Goal: Transaction & Acquisition: Purchase product/service

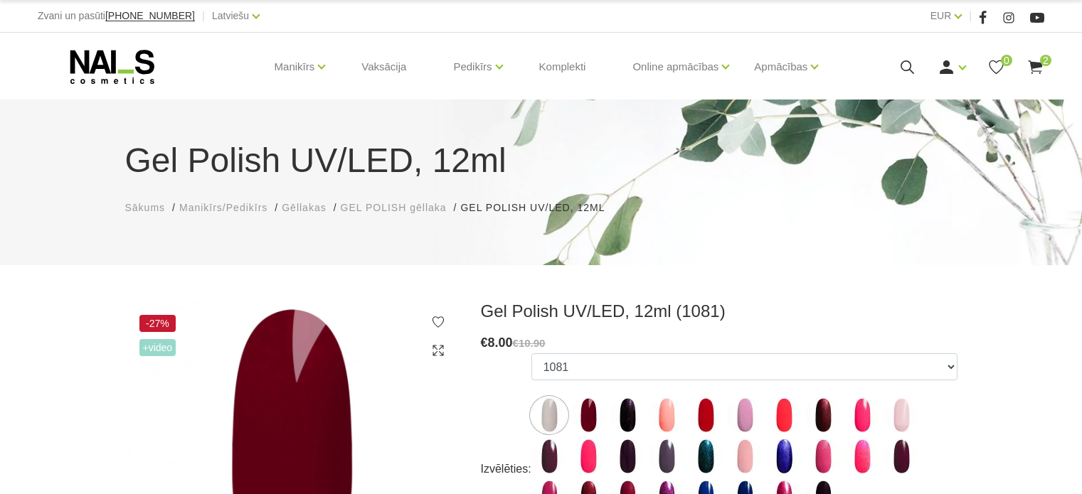
select select "5894"
click at [1031, 60] on icon at bounding box center [1035, 67] width 18 height 18
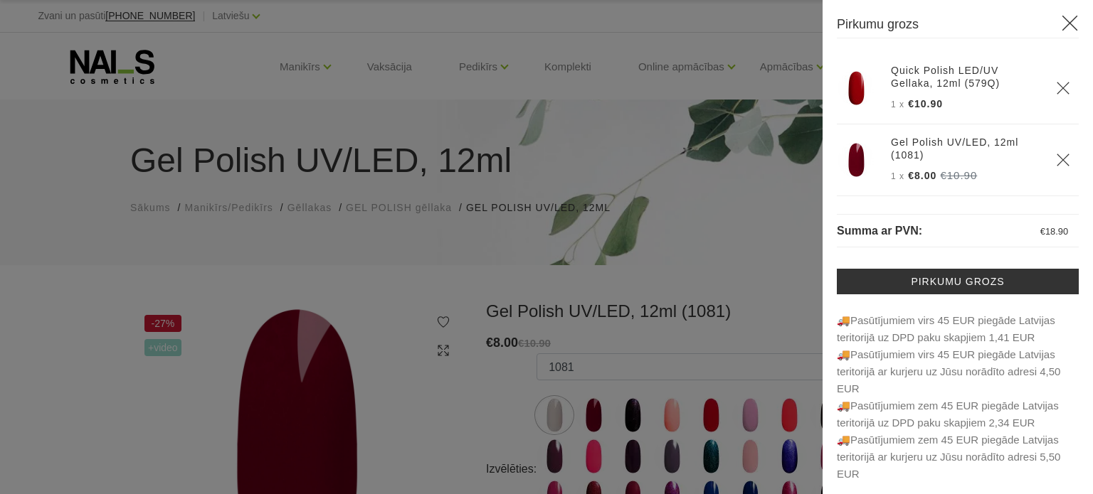
click at [847, 90] on img at bounding box center [856, 88] width 36 height 36
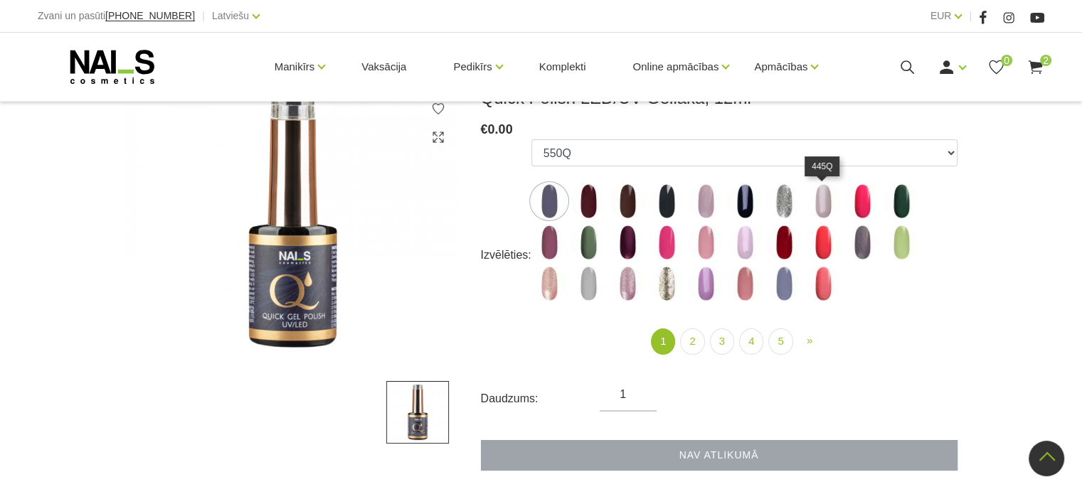
scroll to position [213, 0]
click at [1037, 59] on icon at bounding box center [1035, 67] width 18 height 18
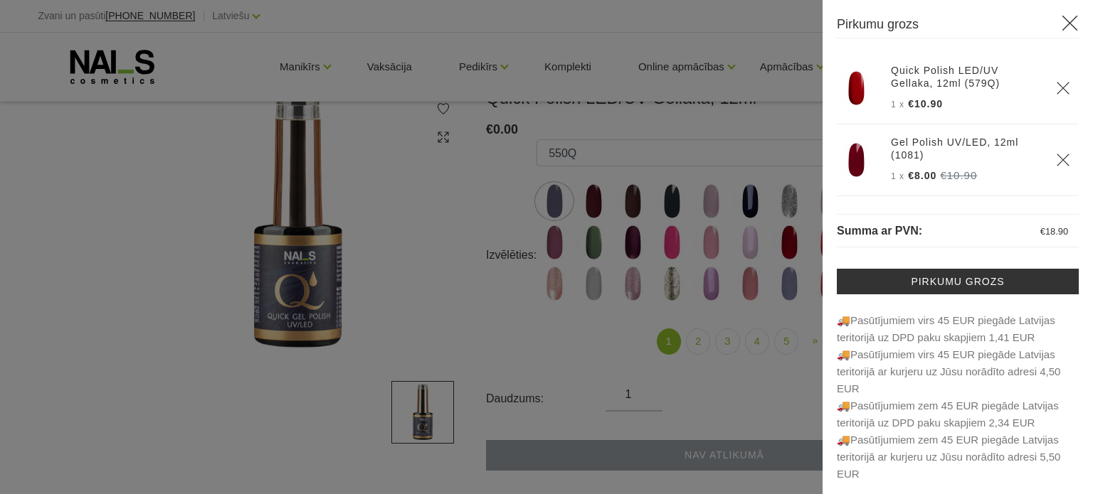
click at [730, 139] on div at bounding box center [546, 247] width 1093 height 494
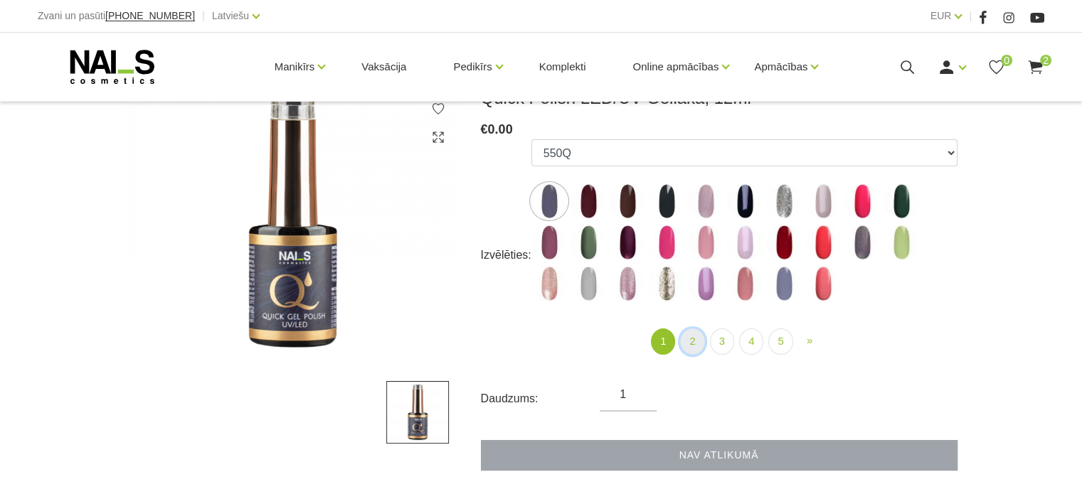
click at [697, 334] on link "2" at bounding box center [692, 342] width 24 height 26
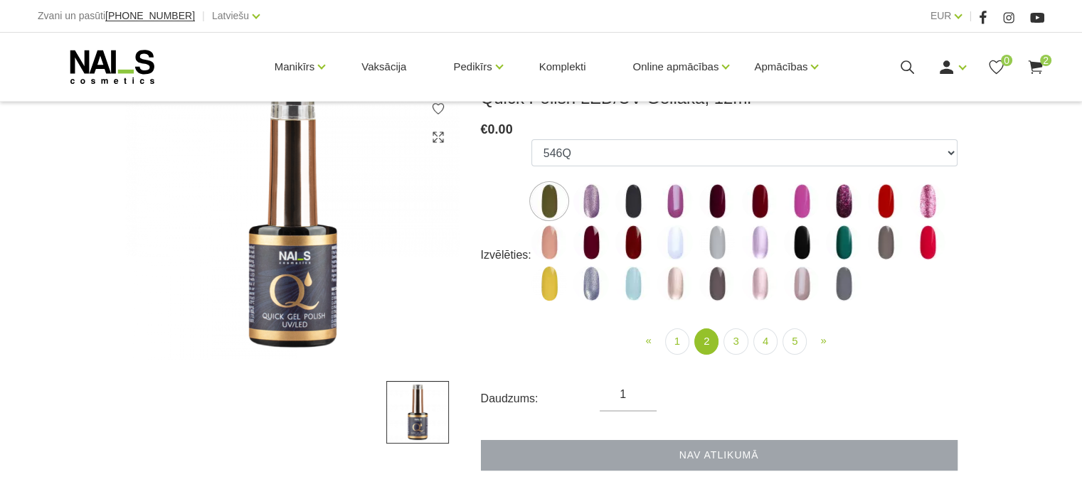
click at [879, 194] on img at bounding box center [886, 202] width 36 height 36
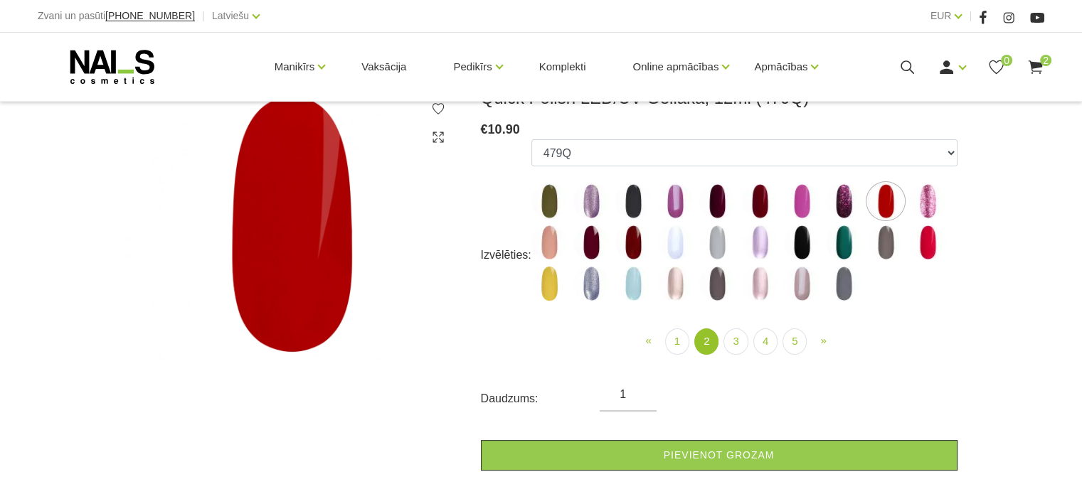
click at [714, 196] on img at bounding box center [717, 202] width 36 height 36
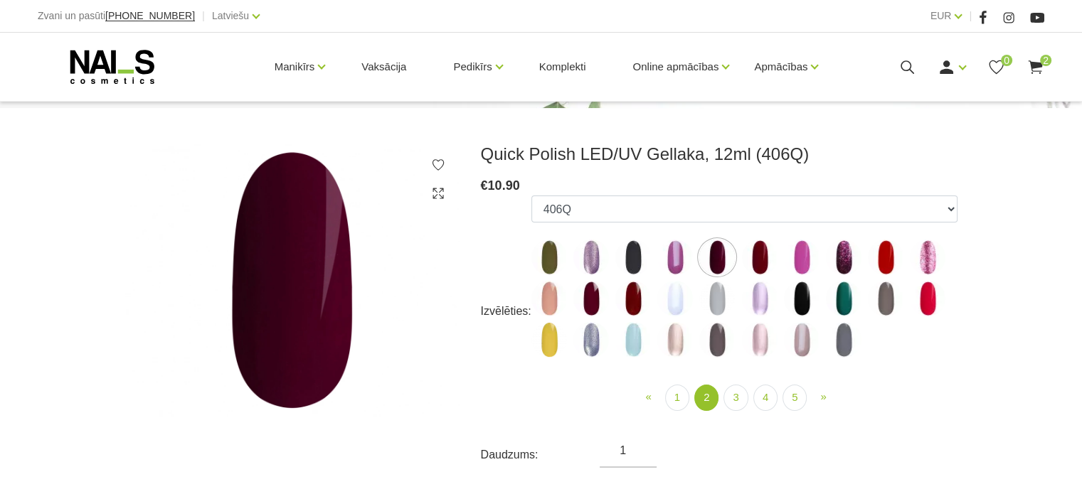
scroll to position [142, 0]
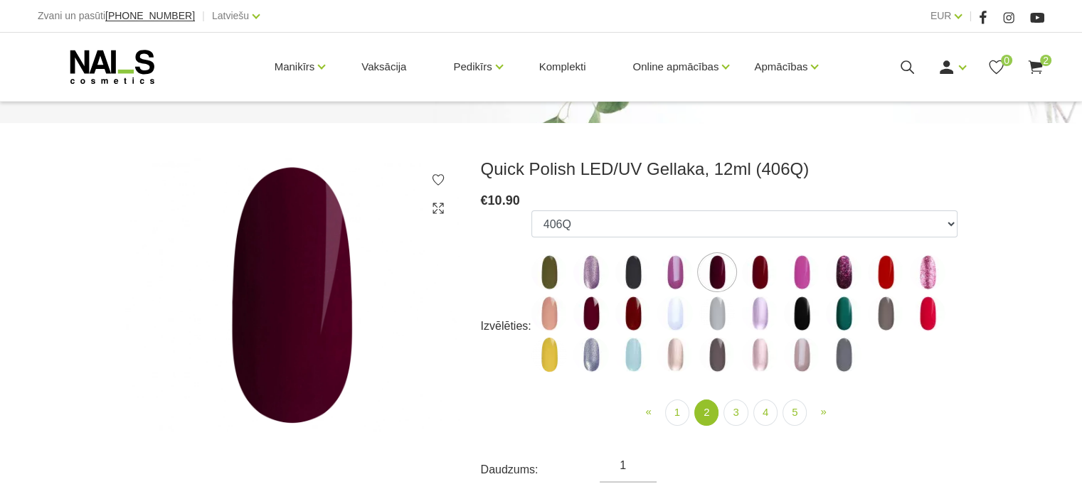
click at [759, 278] on img at bounding box center [760, 273] width 36 height 36
select select "4375"
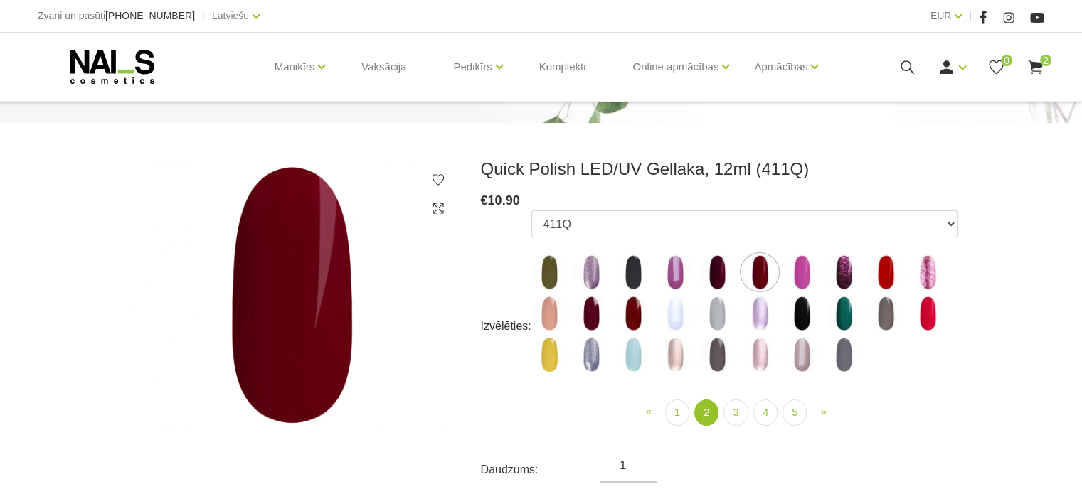
click at [1034, 69] on icon at bounding box center [1035, 67] width 18 height 18
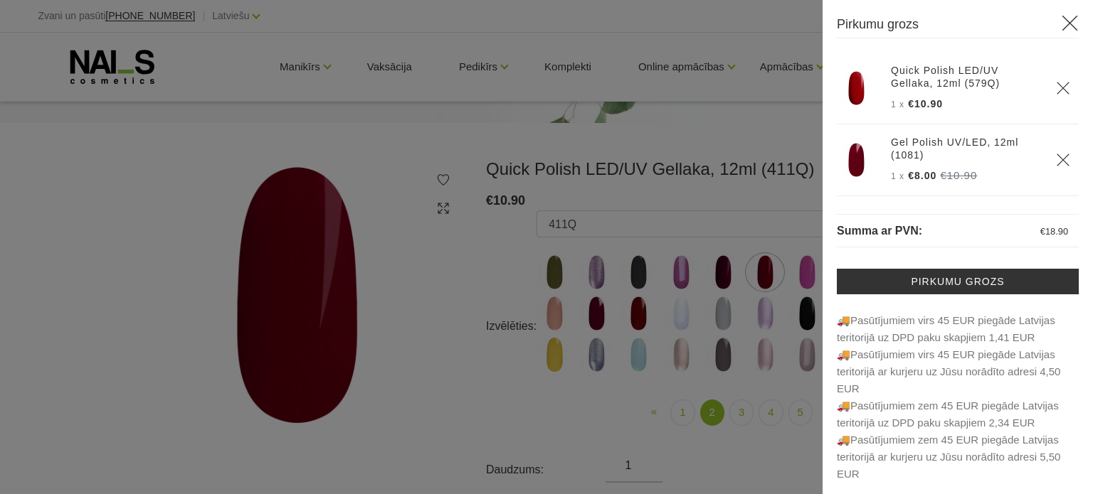
click at [770, 127] on div at bounding box center [546, 247] width 1093 height 494
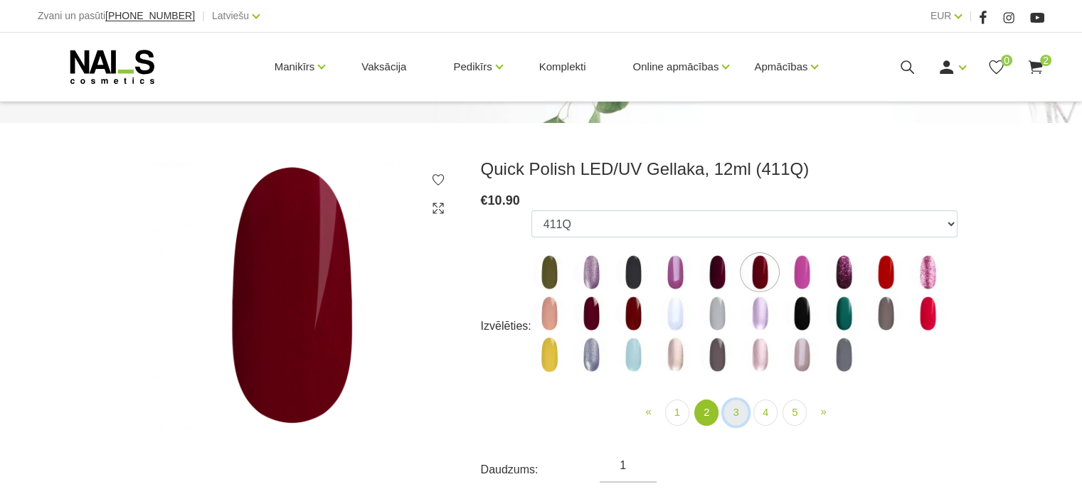
click at [733, 417] on link "3" at bounding box center [735, 413] width 24 height 26
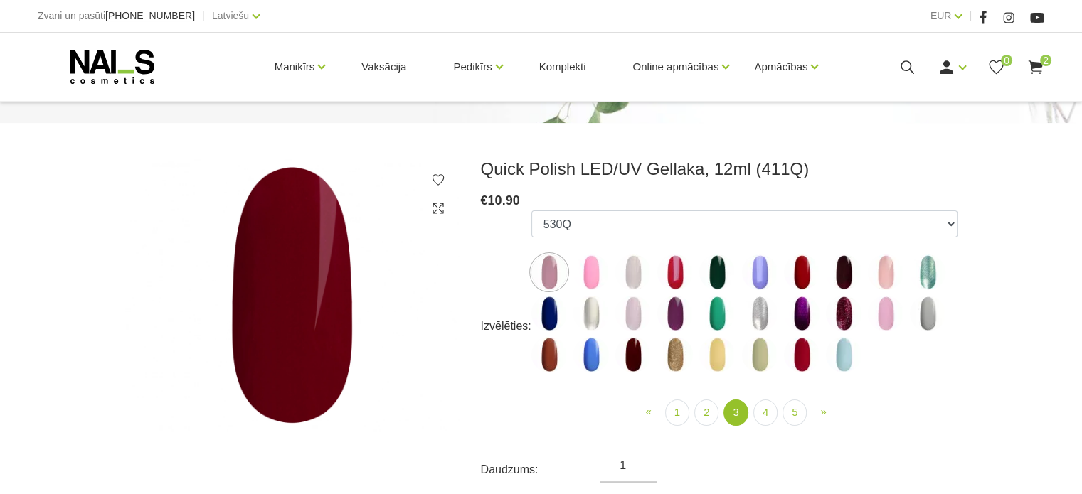
click at [802, 278] on img at bounding box center [802, 273] width 36 height 36
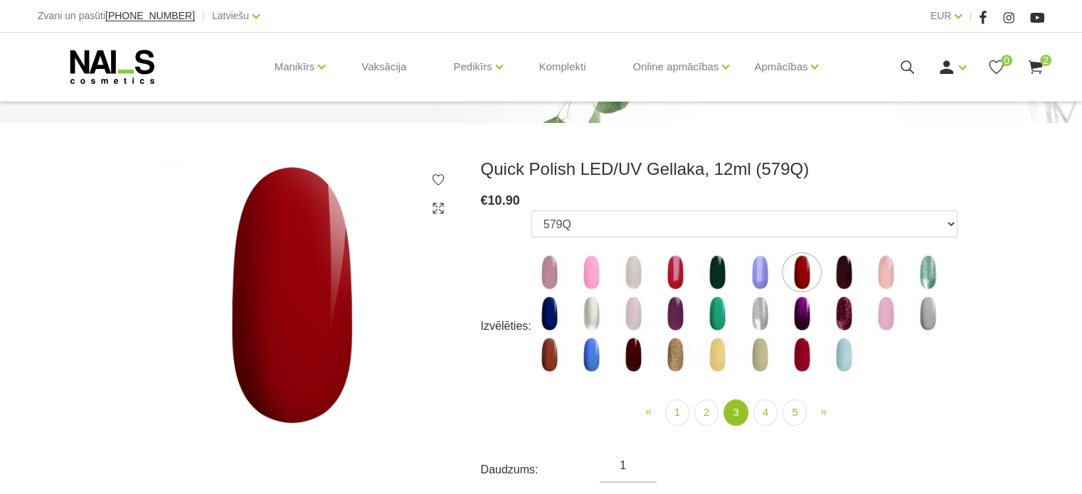
click at [1033, 60] on icon at bounding box center [1035, 67] width 18 height 18
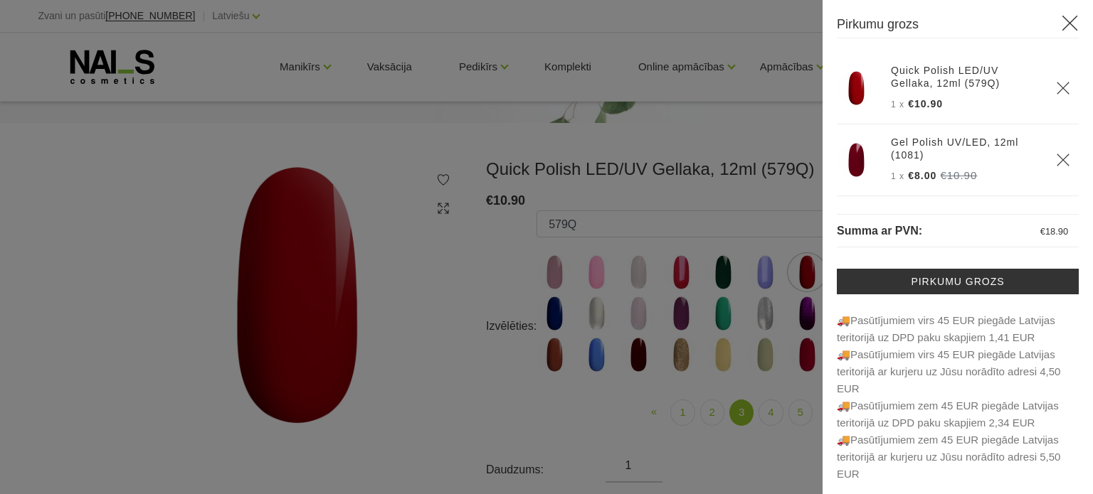
click at [785, 139] on div at bounding box center [546, 247] width 1093 height 494
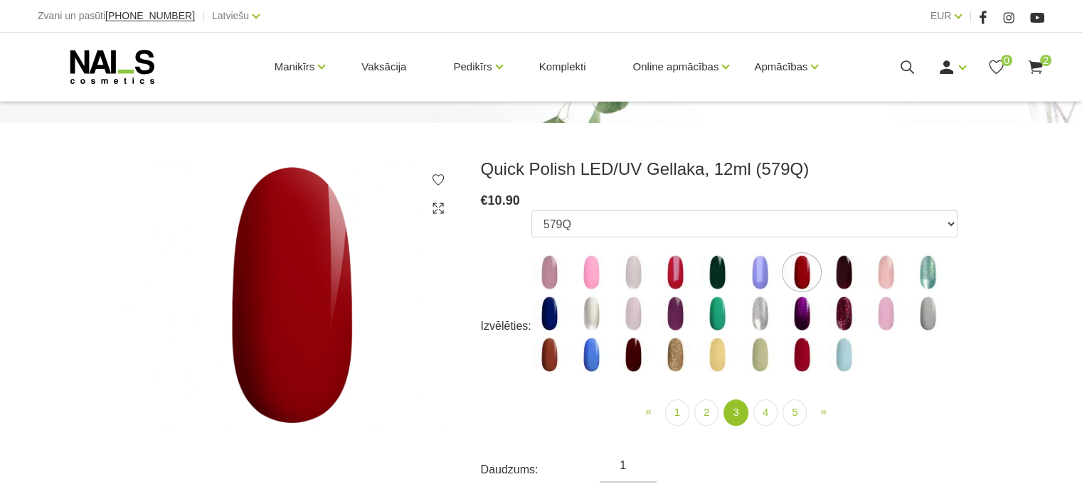
click at [797, 359] on img at bounding box center [802, 355] width 36 height 36
select select "5195"
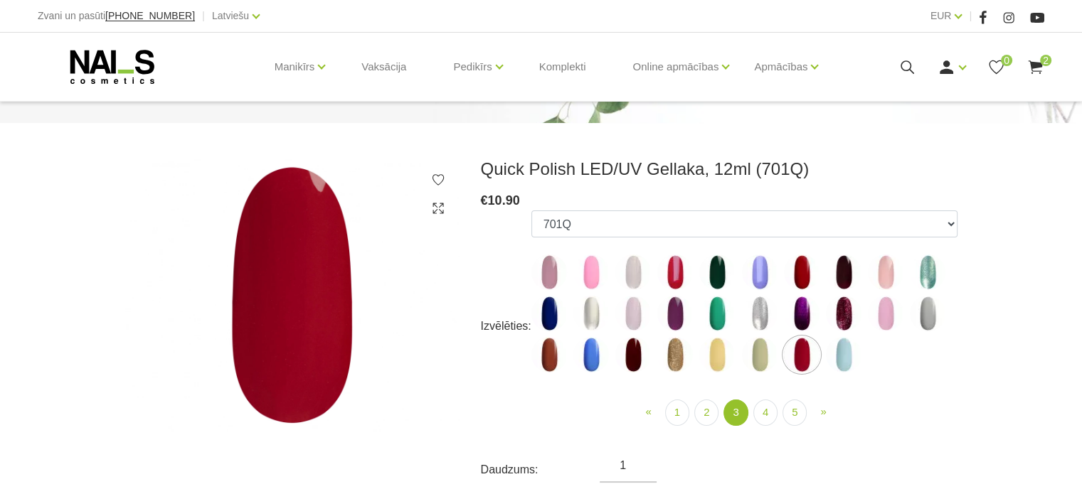
click at [1044, 59] on span "2" at bounding box center [1045, 60] width 11 height 11
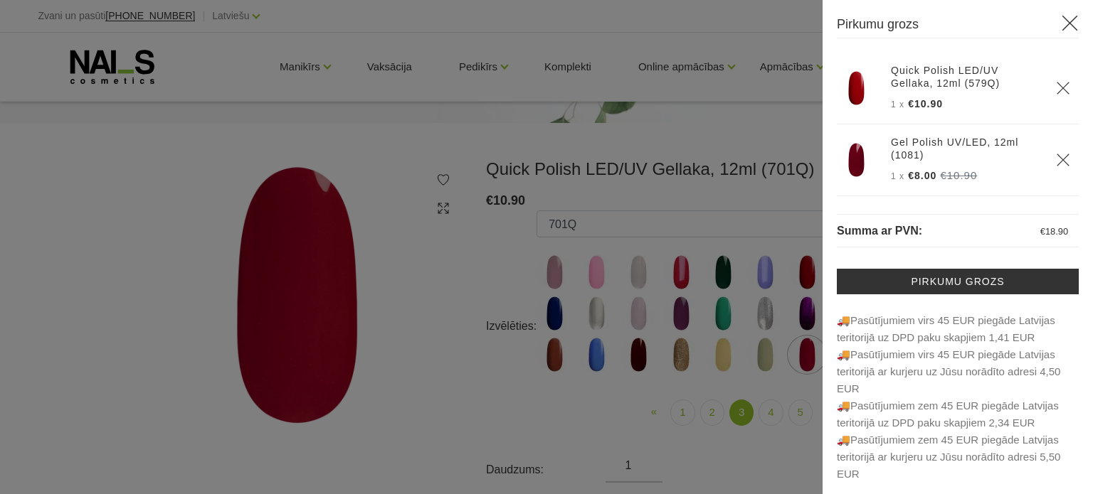
click at [753, 130] on div at bounding box center [546, 247] width 1093 height 494
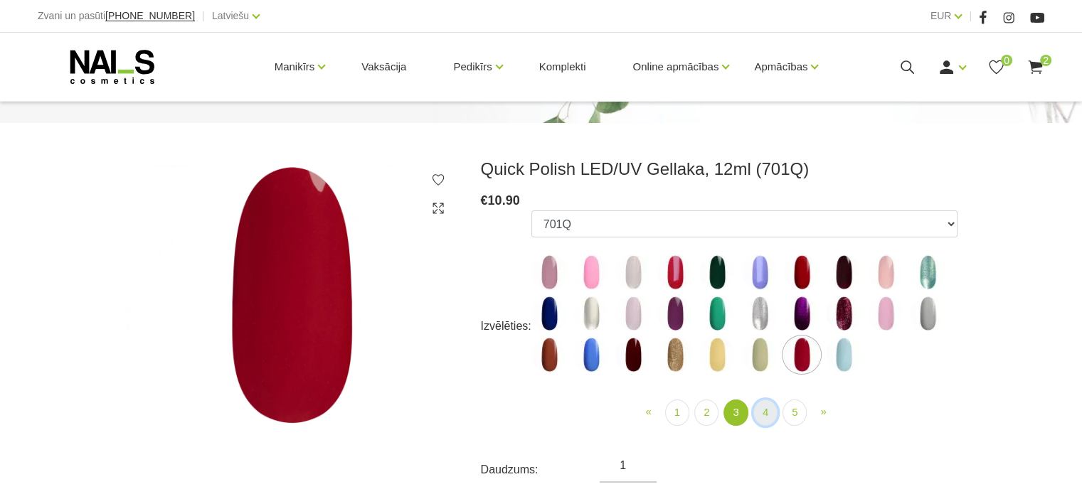
click at [765, 414] on link "4" at bounding box center [765, 413] width 24 height 26
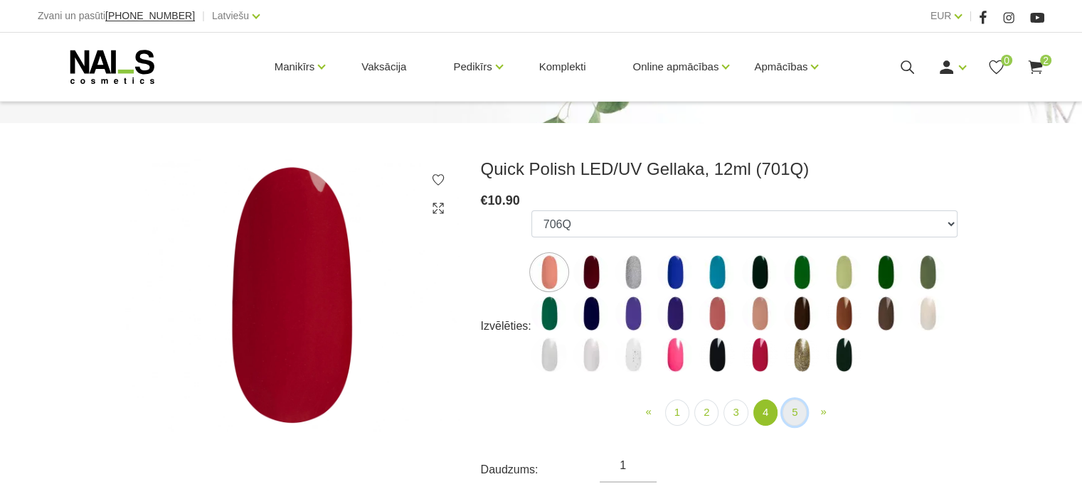
click at [784, 412] on link "5" at bounding box center [794, 413] width 24 height 26
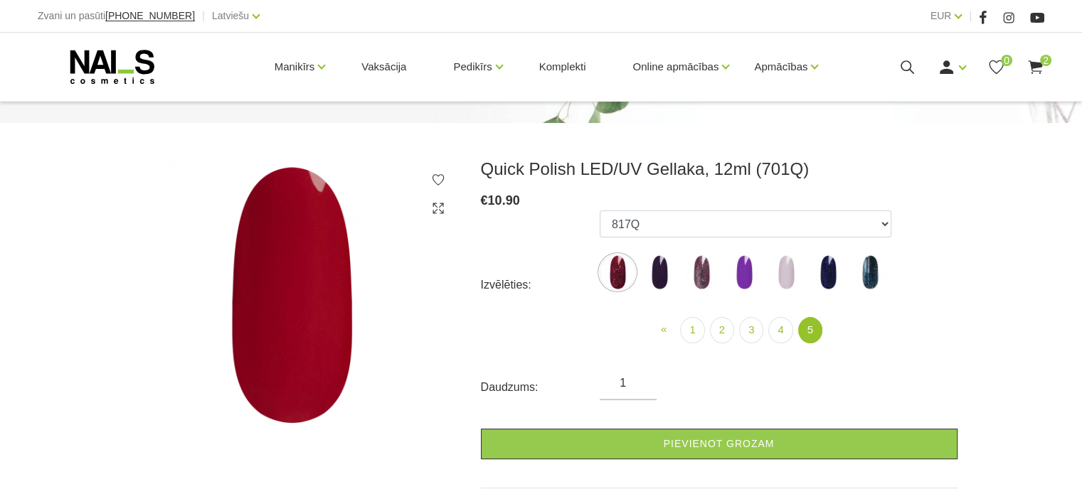
click at [669, 268] on img at bounding box center [660, 273] width 36 height 36
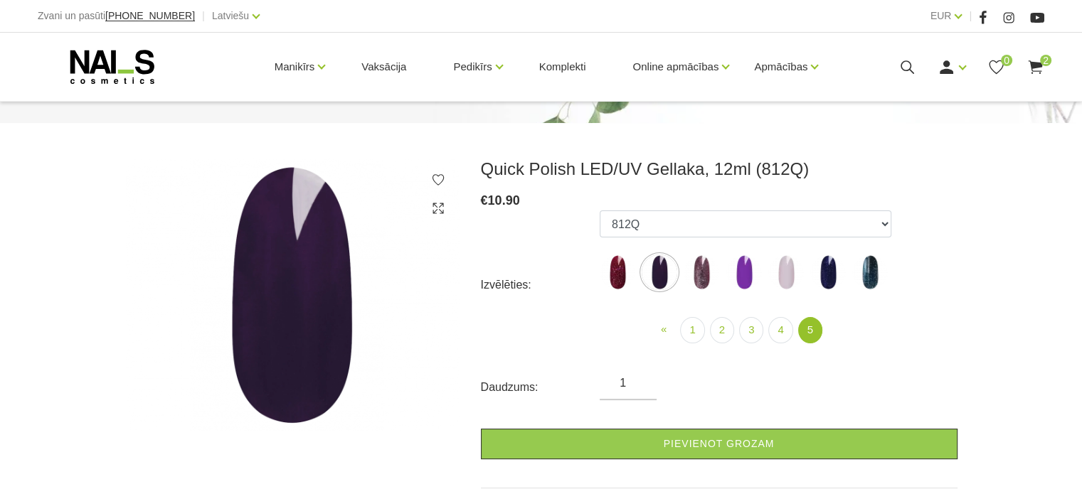
click at [617, 276] on img at bounding box center [618, 273] width 36 height 36
select select "6314"
